Goal: Navigation & Orientation: Find specific page/section

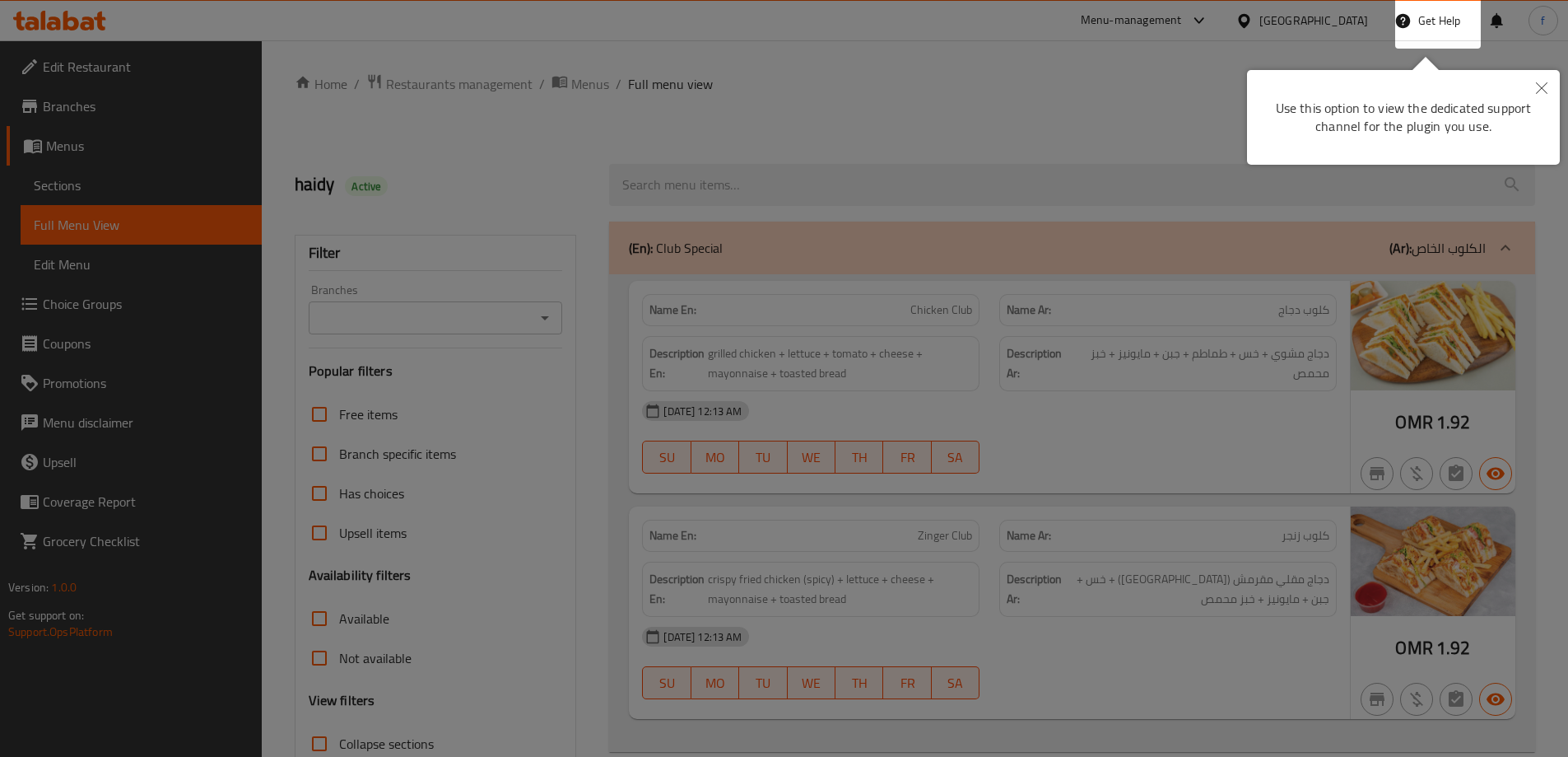
click at [1078, 233] on div at bounding box center [784, 378] width 1568 height 757
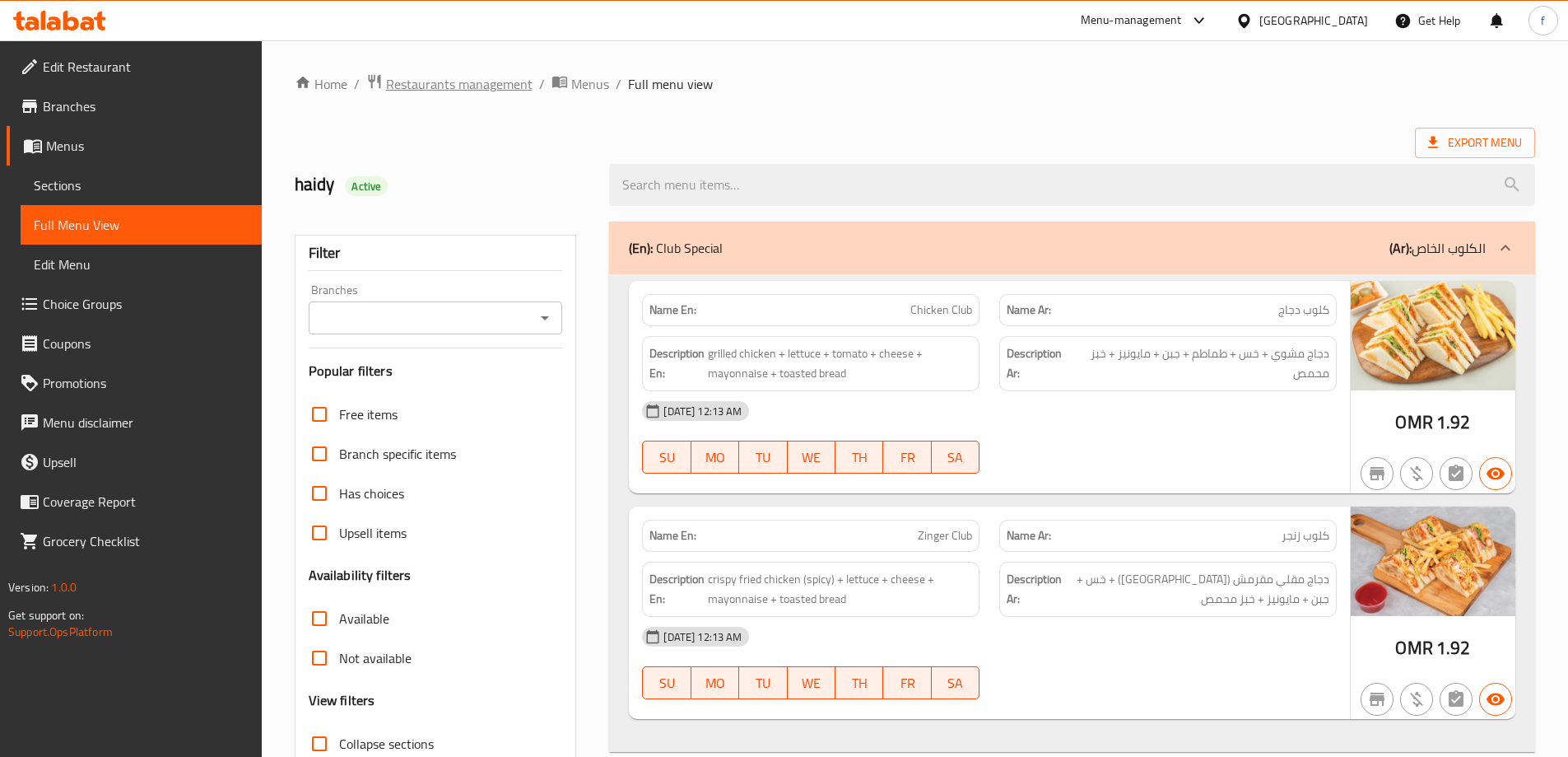
click at [447, 77] on span "Restaurants management" at bounding box center [459, 84] width 147 height 20
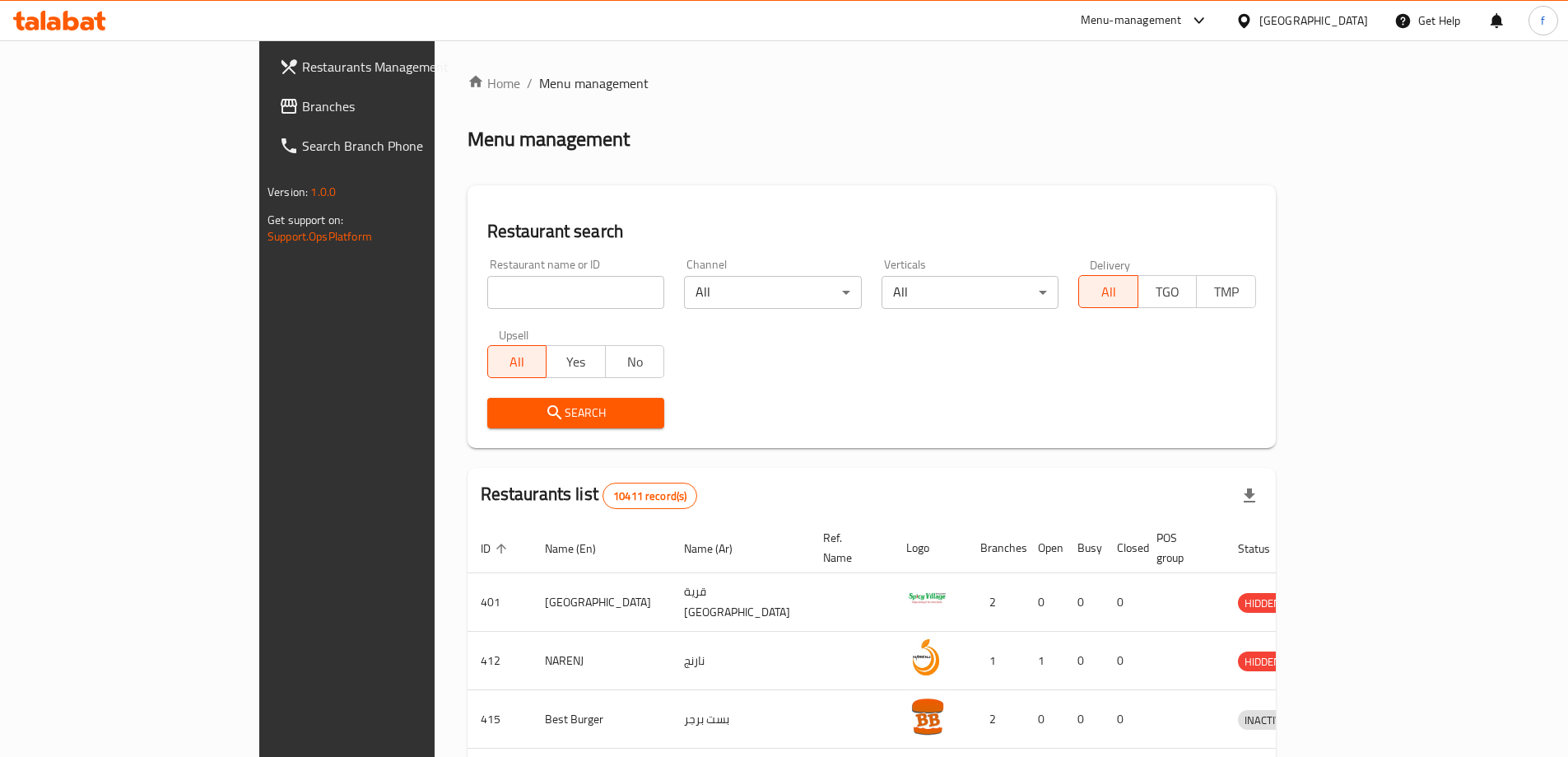
click at [1259, 30] on div at bounding box center [1247, 21] width 24 height 18
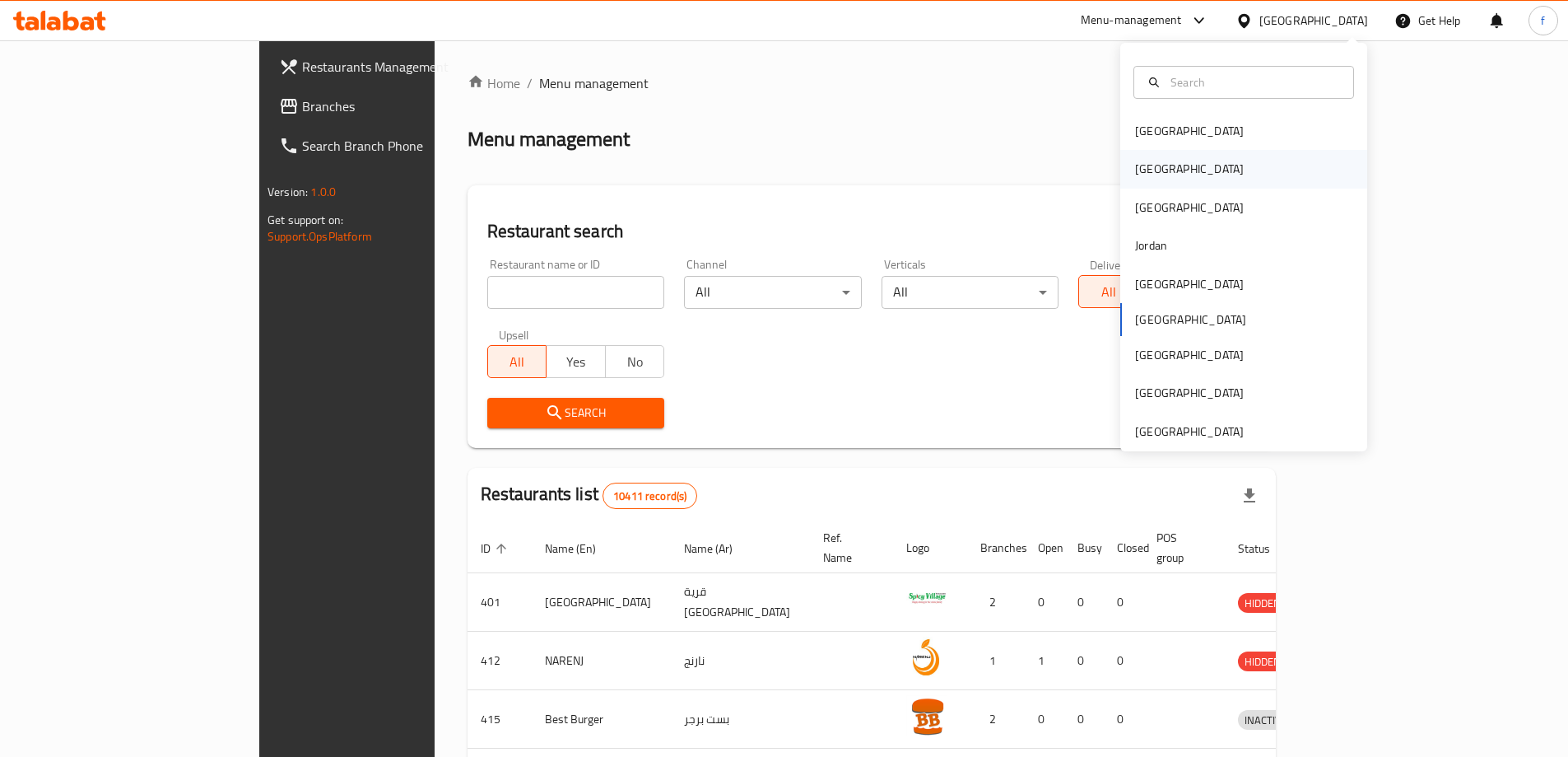
click at [1242, 178] on div "[GEOGRAPHIC_DATA]" at bounding box center [1243, 168] width 247 height 38
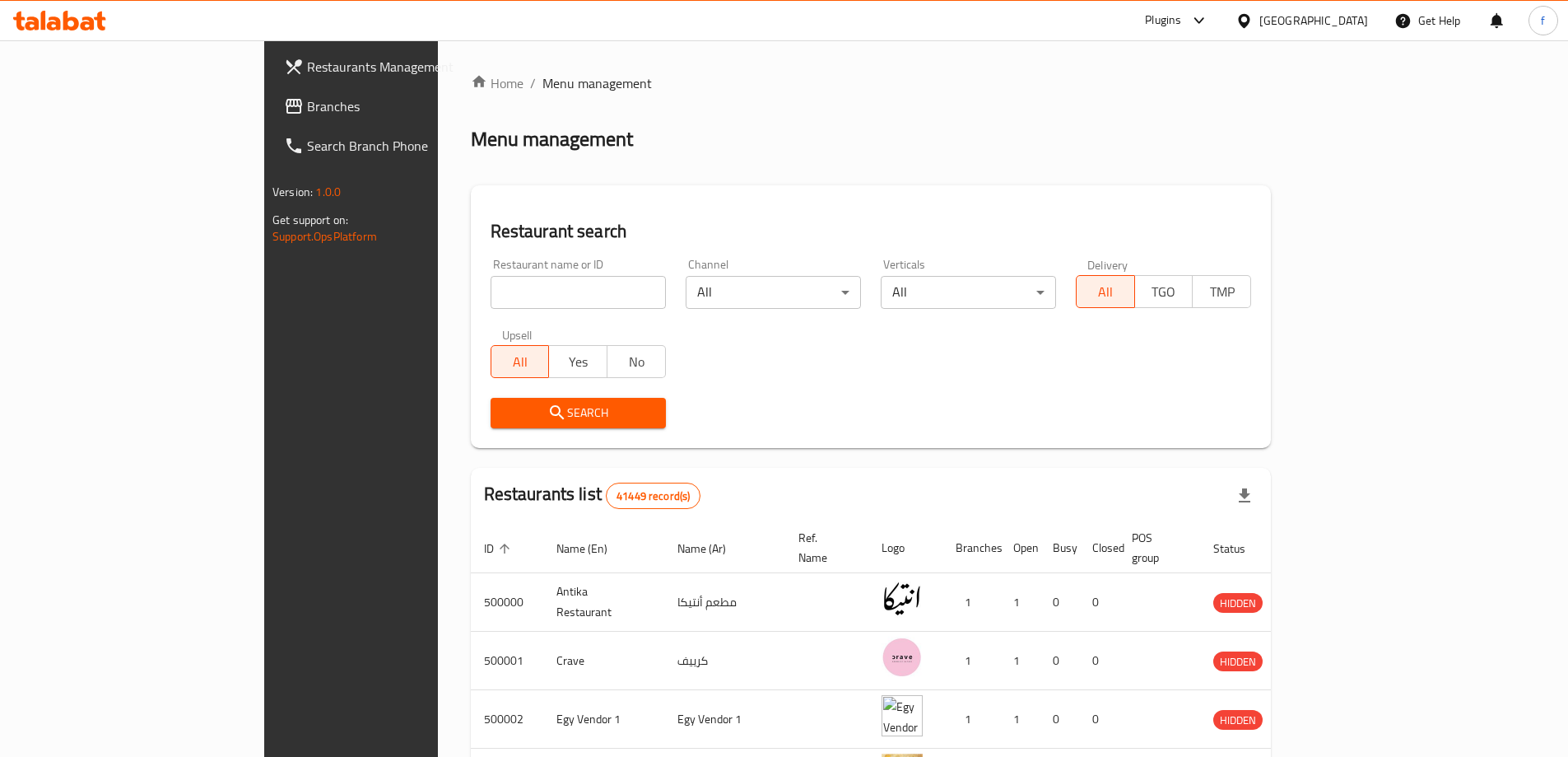
click at [307, 116] on span "Branches" at bounding box center [409, 107] width 206 height 20
